Goal: Task Accomplishment & Management: Complete application form

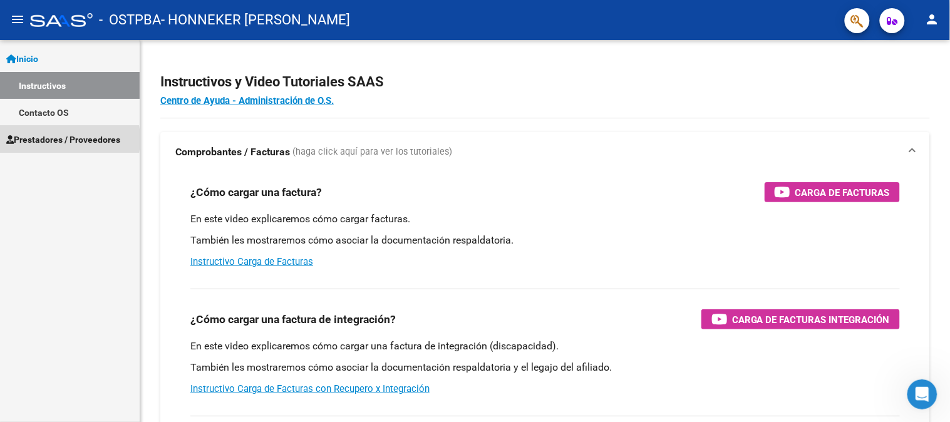
drag, startPoint x: 46, startPoint y: 139, endPoint x: 411, endPoint y: 178, distance: 367.0
click at [46, 140] on span "Prestadores / Proveedores" at bounding box center [63, 140] width 114 height 14
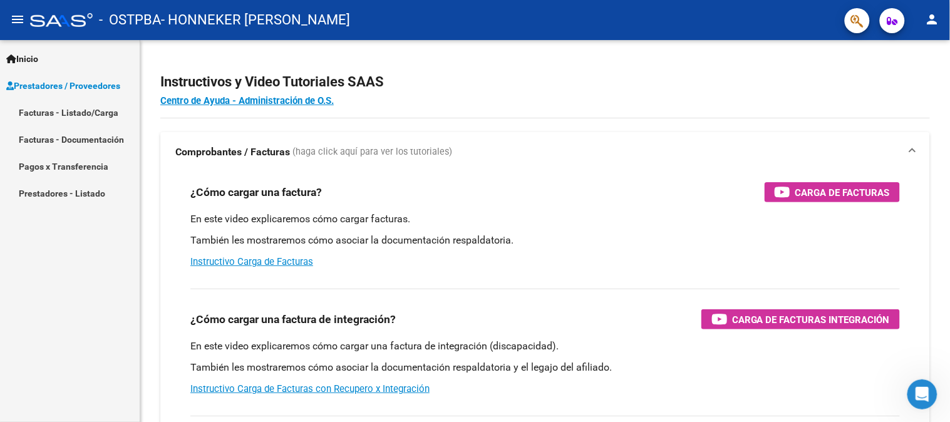
click at [48, 111] on link "Facturas - Listado/Carga" at bounding box center [70, 112] width 140 height 27
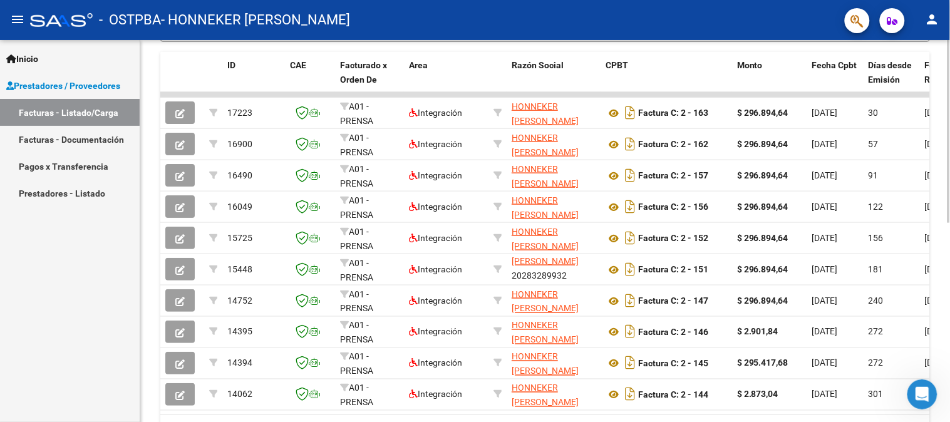
scroll to position [342, 0]
click at [949, 227] on div at bounding box center [948, 299] width 3 height 183
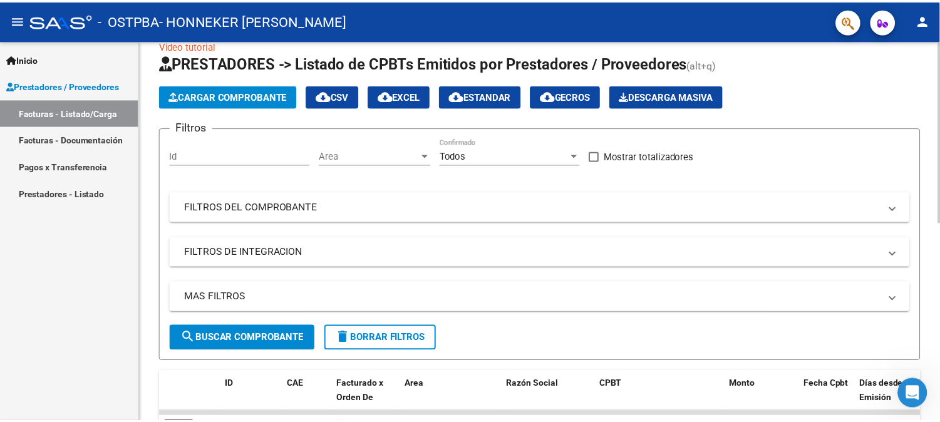
scroll to position [0, 0]
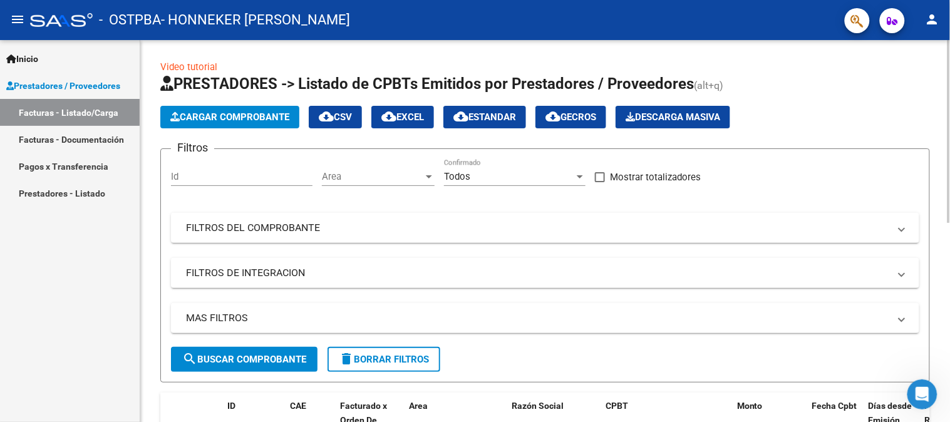
click at [226, 115] on span "Cargar Comprobante" at bounding box center [229, 116] width 119 height 11
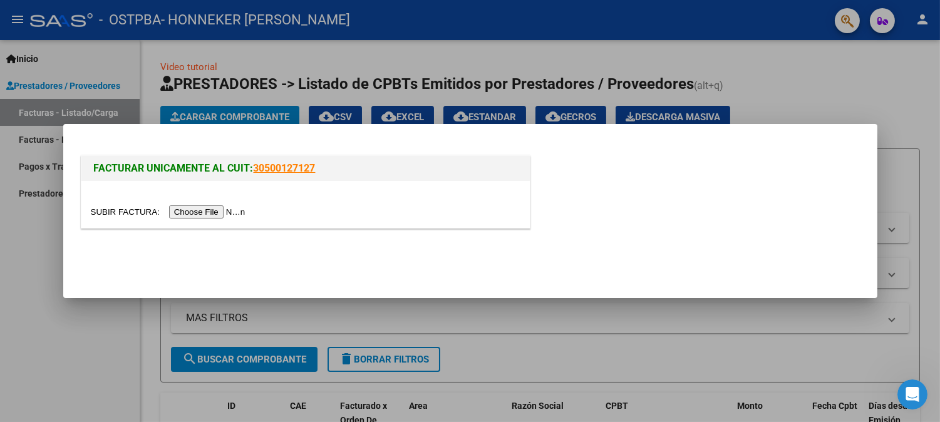
click at [197, 212] on input "file" at bounding box center [170, 211] width 158 height 13
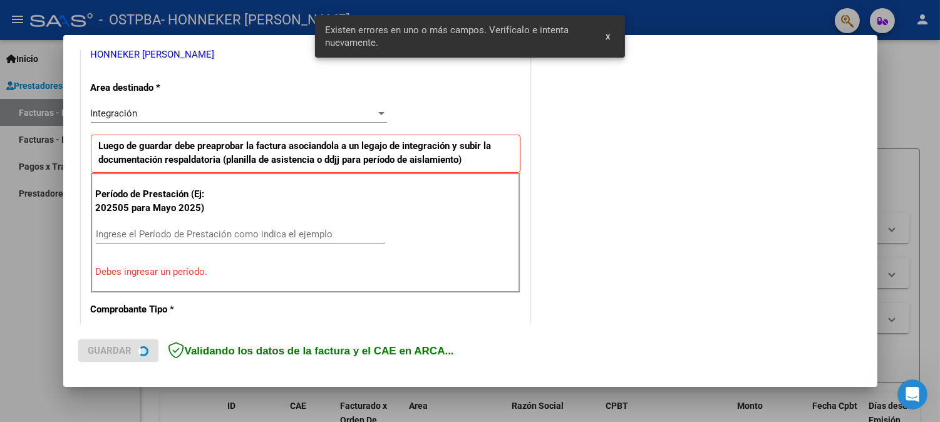
scroll to position [275, 0]
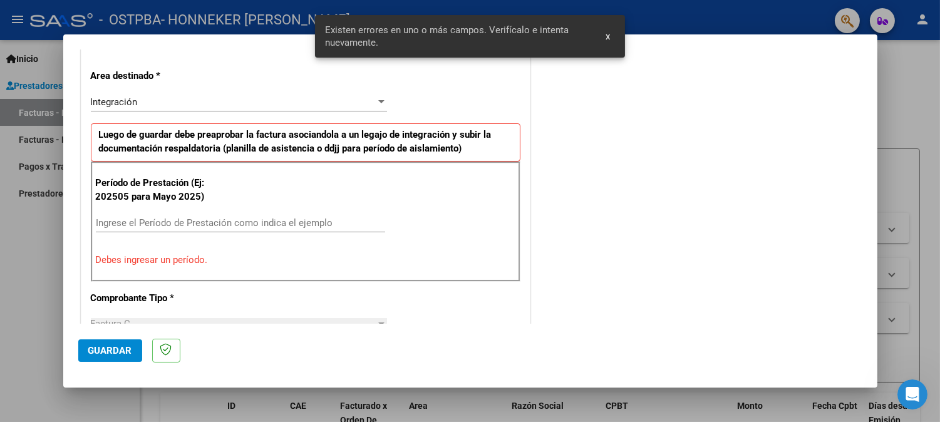
click at [610, 34] on span "x" at bounding box center [607, 36] width 4 height 11
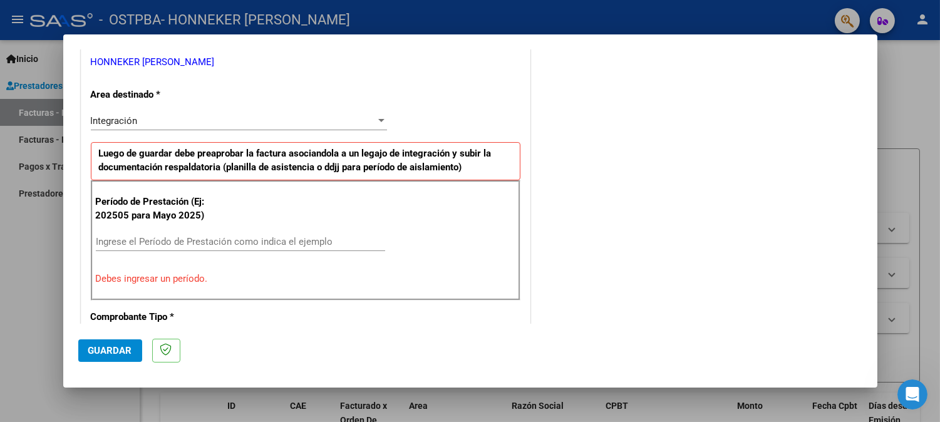
scroll to position [347, 0]
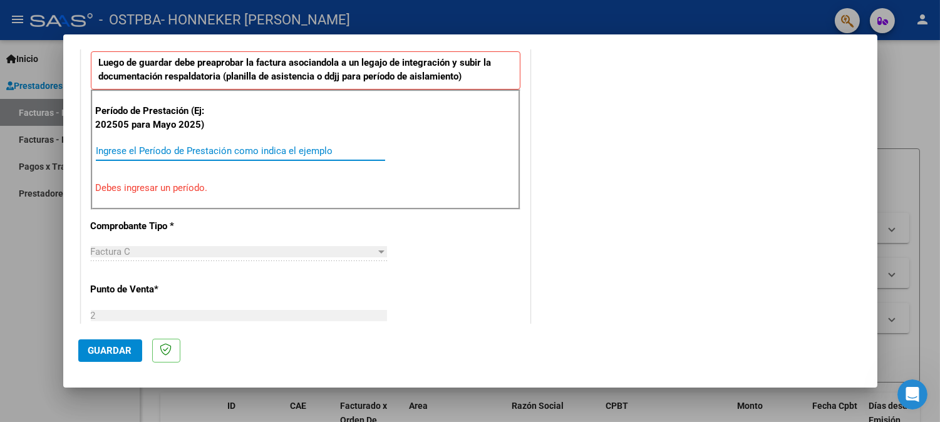
click at [160, 151] on input "Ingrese el Período de Prestación como indica el ejemplo" at bounding box center [240, 150] width 289 height 11
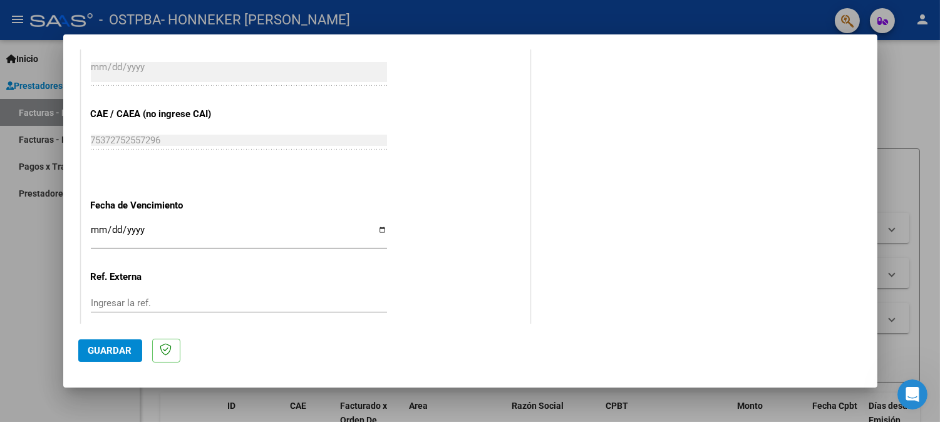
scroll to position [765, 0]
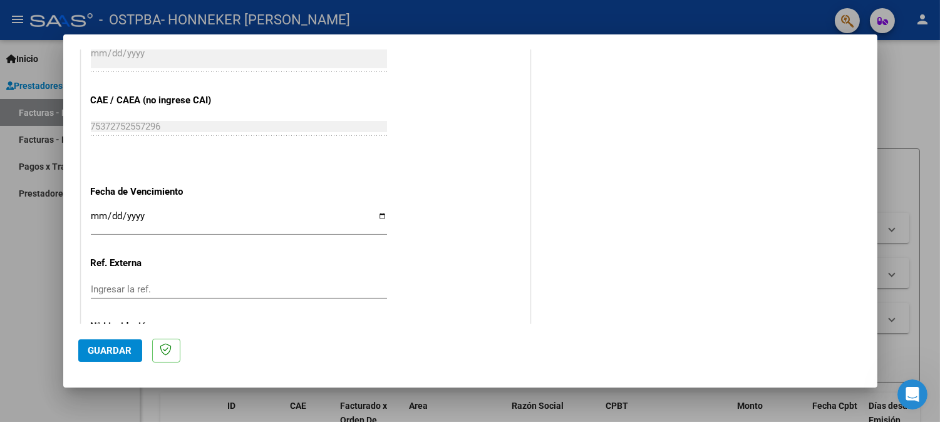
type input "202508"
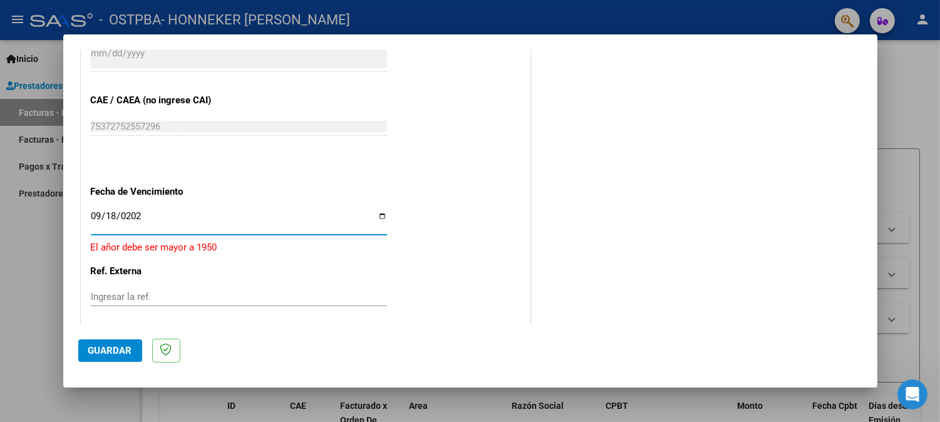
type input "[DATE]"
click at [165, 218] on input "[DATE]" at bounding box center [239, 221] width 296 height 20
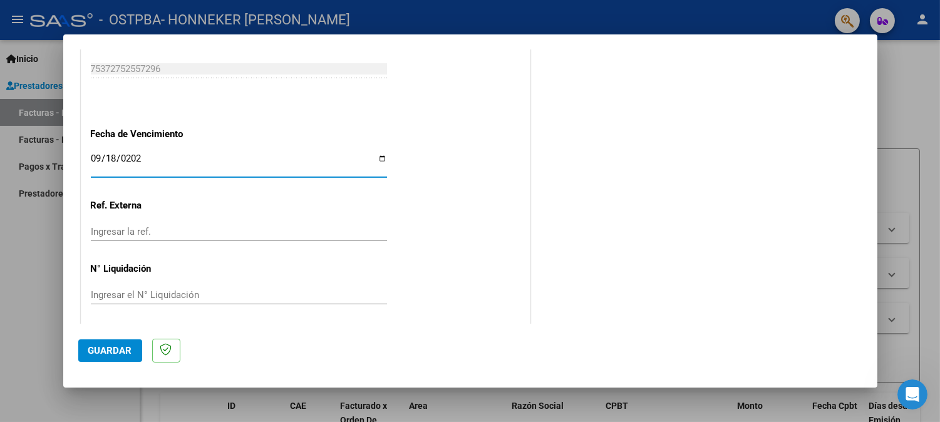
scroll to position [827, 0]
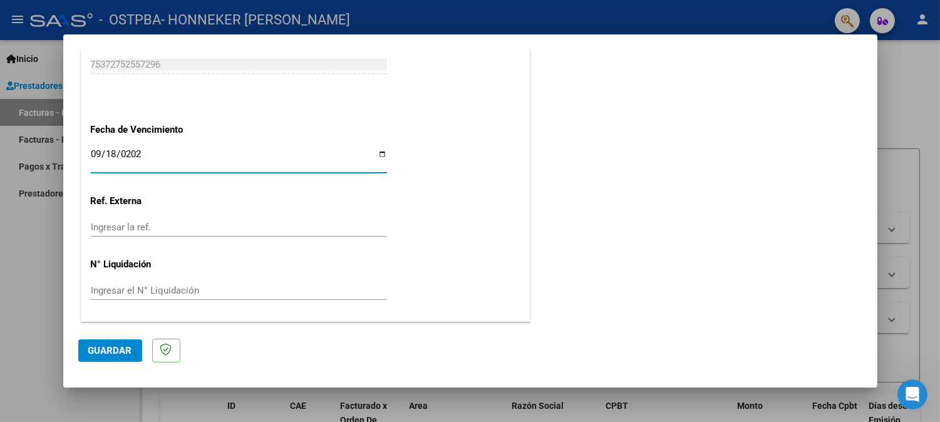
click at [110, 349] on span "Guardar" at bounding box center [110, 350] width 44 height 11
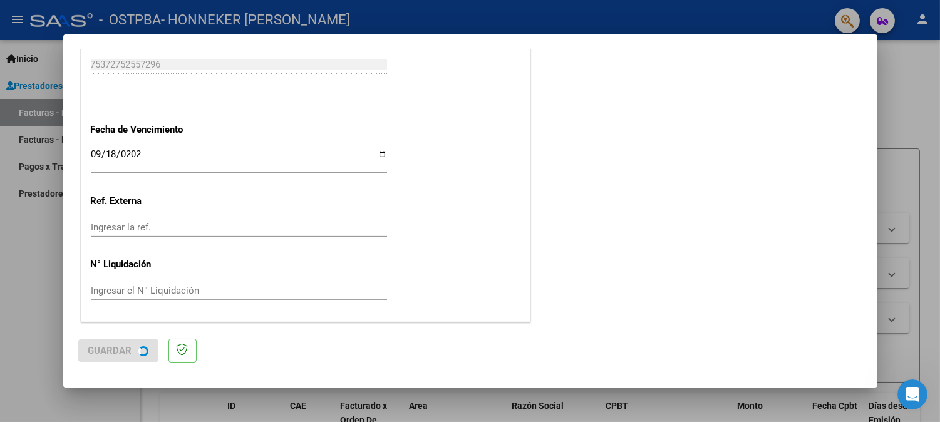
scroll to position [0, 0]
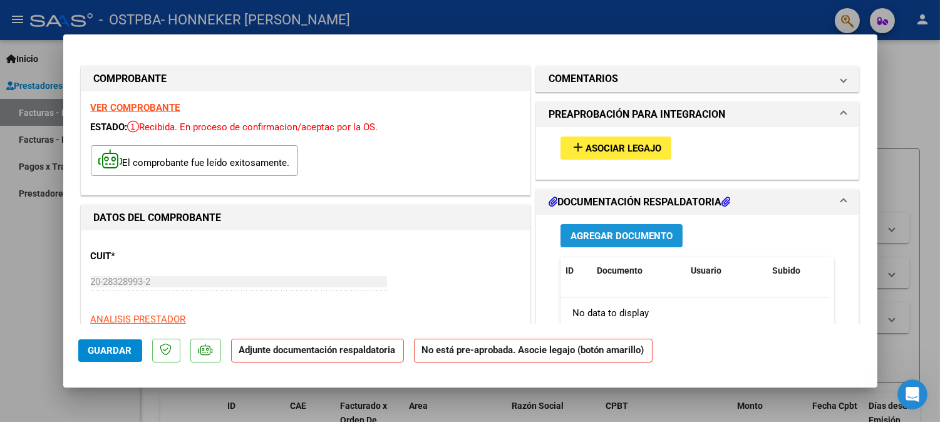
click at [609, 230] on span "Agregar Documento" at bounding box center [621, 235] width 102 height 11
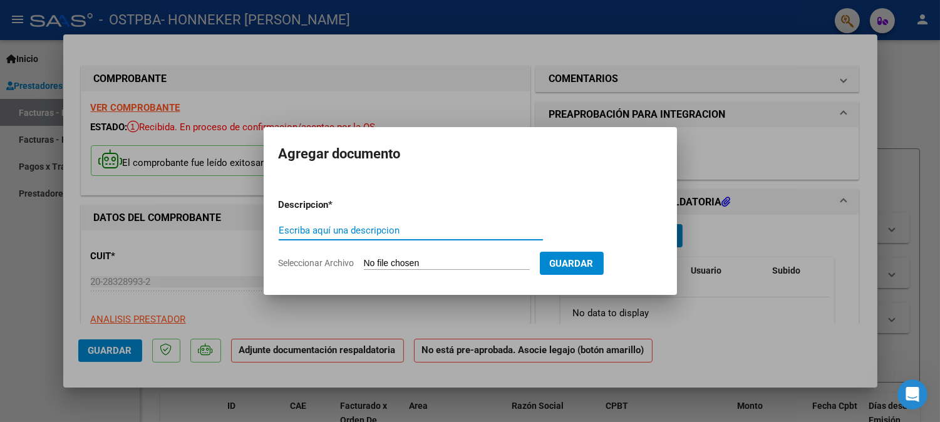
click at [334, 235] on input "Escriba aquí una descripcion" at bounding box center [411, 230] width 264 height 11
type input "planilla de asistencia 08.2025"
click at [417, 261] on input "Seleccionar Archivo" at bounding box center [447, 264] width 166 height 12
type input "C:\fakepath\PA agosto 2025 ok.pdf"
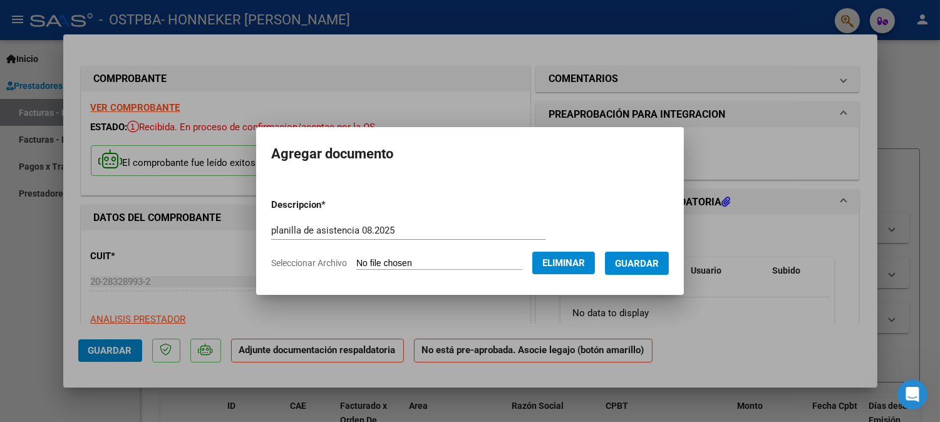
click at [659, 260] on span "Guardar" at bounding box center [637, 263] width 44 height 11
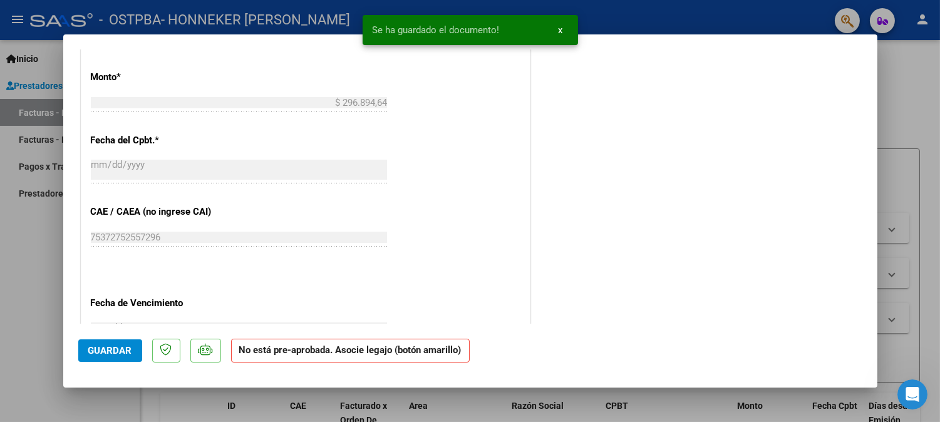
scroll to position [812, 0]
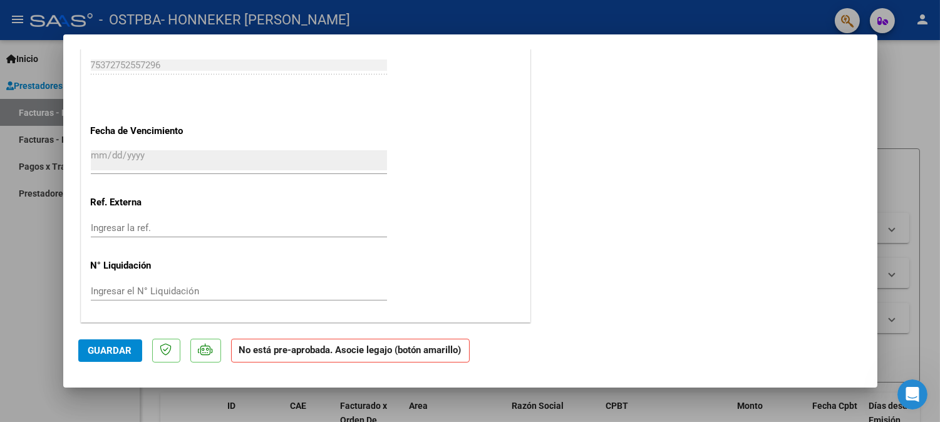
click at [119, 347] on span "Guardar" at bounding box center [110, 350] width 44 height 11
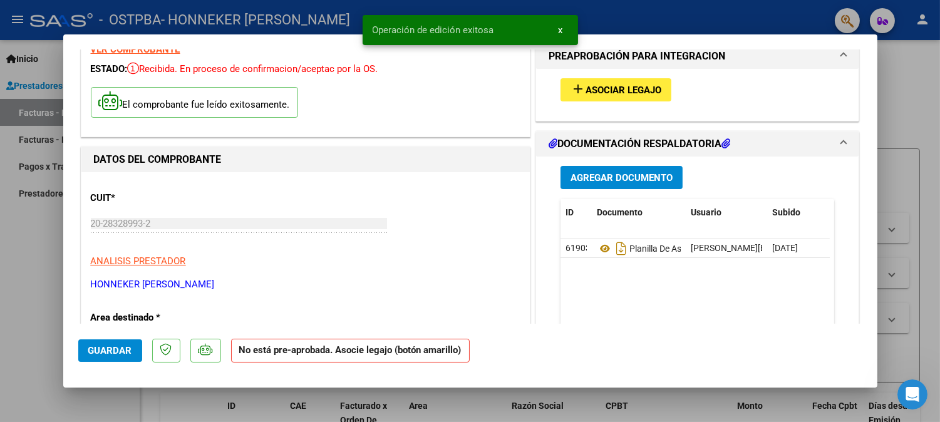
scroll to position [0, 0]
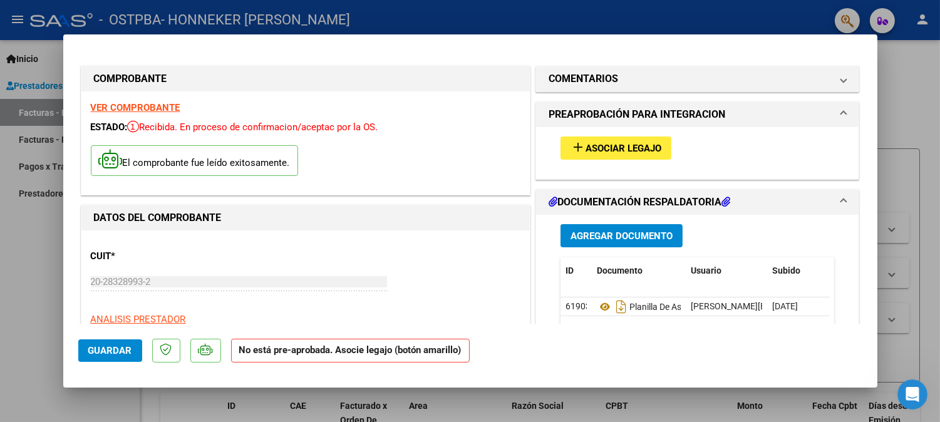
click at [122, 347] on span "Guardar" at bounding box center [110, 350] width 44 height 11
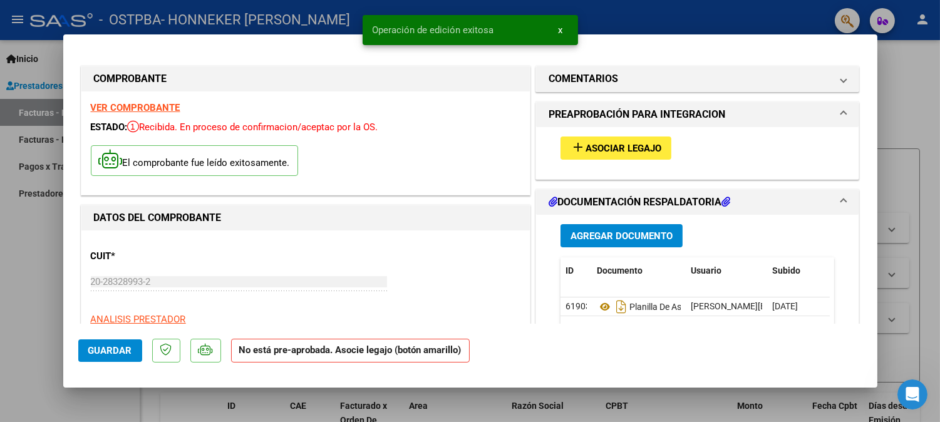
click at [603, 145] on span "Asociar Legajo" at bounding box center [623, 148] width 76 height 11
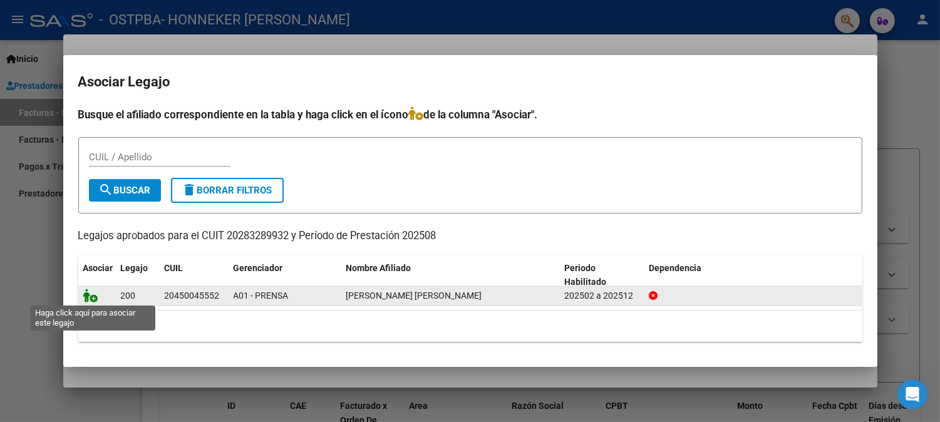
click at [91, 298] on icon at bounding box center [90, 296] width 15 height 14
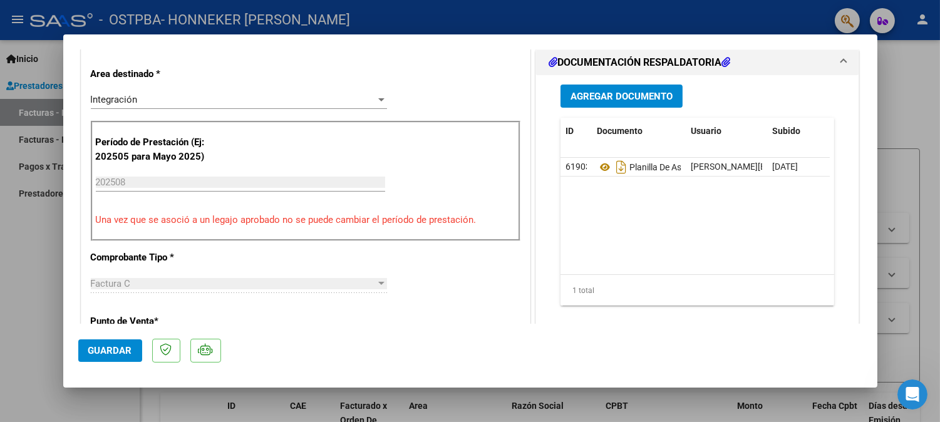
scroll to position [347, 0]
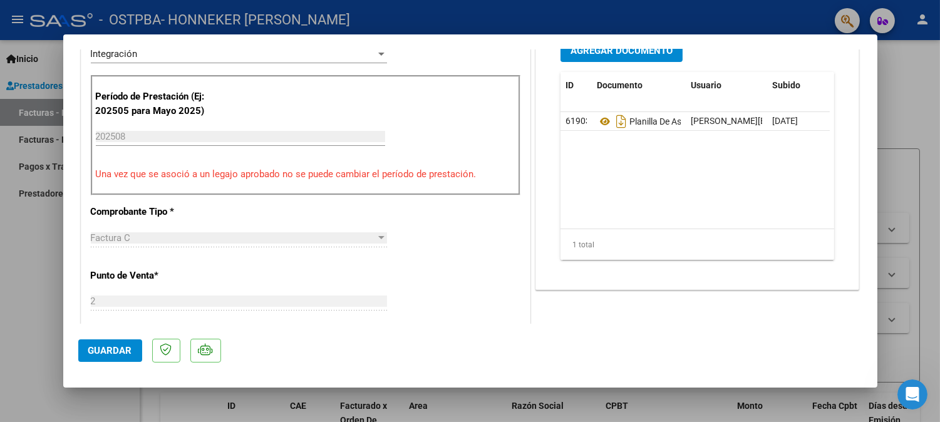
click at [115, 355] on span "Guardar" at bounding box center [110, 350] width 44 height 11
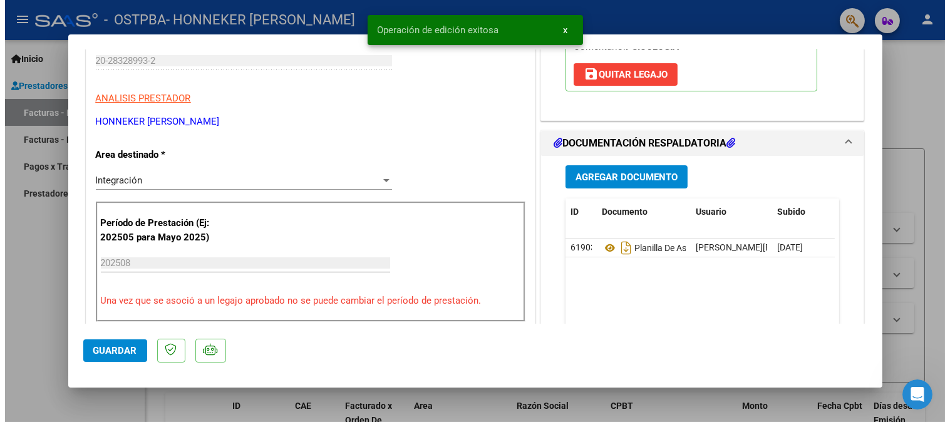
scroll to position [0, 0]
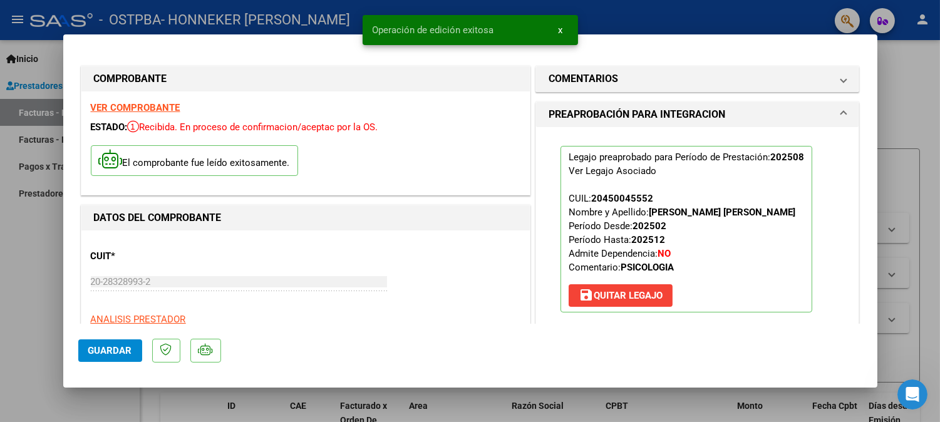
click at [905, 116] on div at bounding box center [470, 211] width 940 height 422
type input "$ 0,00"
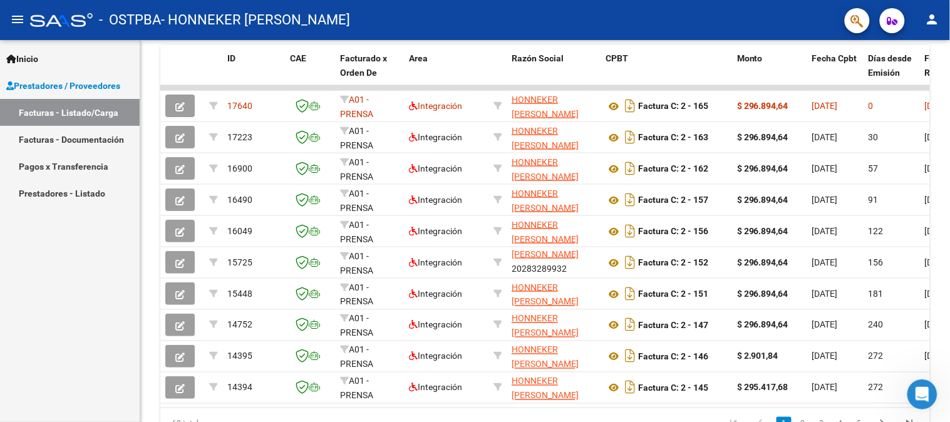
click at [937, 29] on button "person" at bounding box center [932, 20] width 25 height 25
click at [913, 82] on button "exit_to_app Salir" at bounding box center [907, 83] width 76 height 30
